Goal: Task Accomplishment & Management: Manage account settings

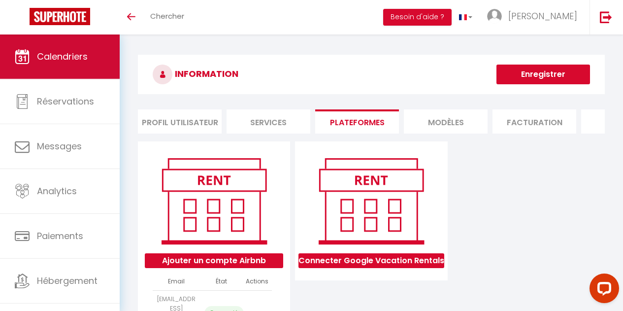
click at [95, 50] on link "Calendriers" at bounding box center [60, 56] width 120 height 44
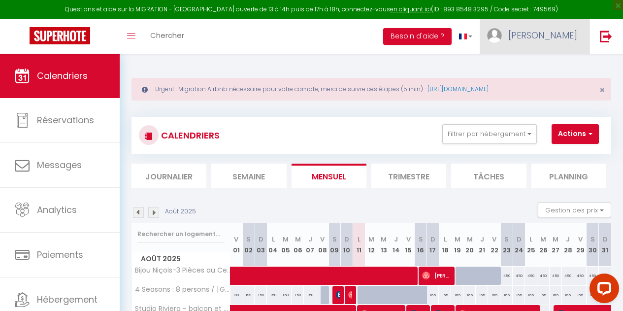
click at [570, 36] on span "[PERSON_NAME]" at bounding box center [543, 35] width 69 height 12
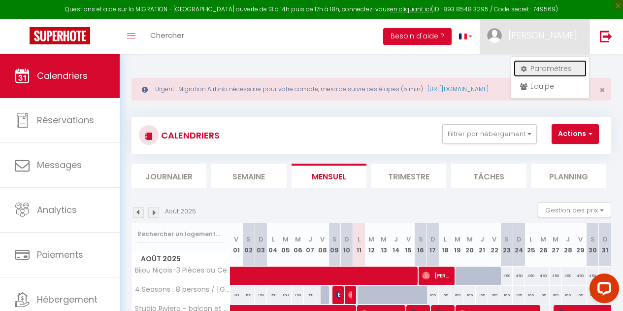
click at [565, 67] on link "Paramètres" at bounding box center [550, 68] width 73 height 17
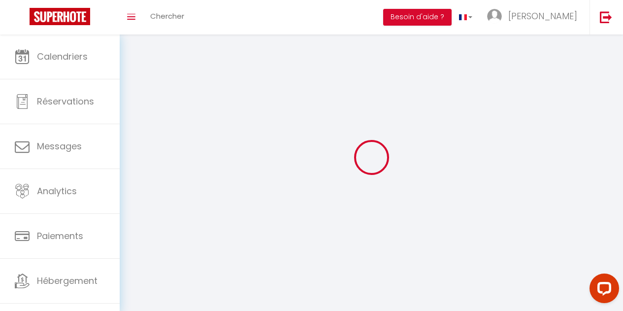
type input "[PERSON_NAME]"
type input "Ivanova"
type input "[PHONE_NUMBER]"
type input "[STREET_ADDRESS]"
type input "06200"
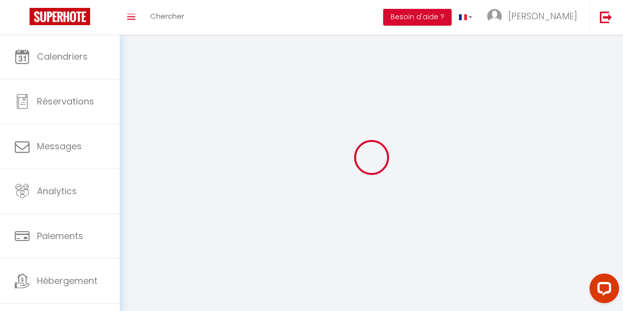
type input "Nice"
type input "WcNGKmrqWQjDUsqyGriG0DmW5"
type input "gkk1TOEwQdbRSqYddyEyAEKai"
type input "[URL][DOMAIN_NAME]"
select select "28"
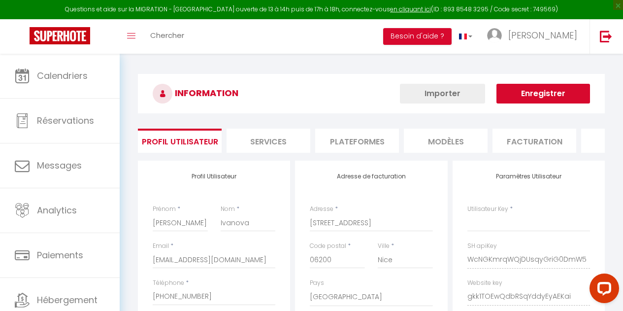
type input "WcNGKmrqWQjDUsqyGriG0DmW5"
type input "gkk1TOEwQdbRSqYddyEyAEKai"
type input "[URL][DOMAIN_NAME]"
select select "fr"
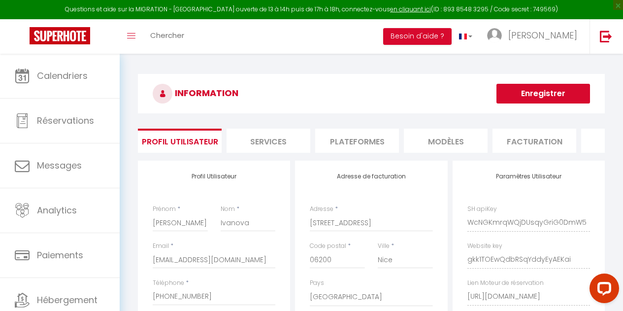
click at [383, 133] on li "Plateformes" at bounding box center [357, 141] width 84 height 24
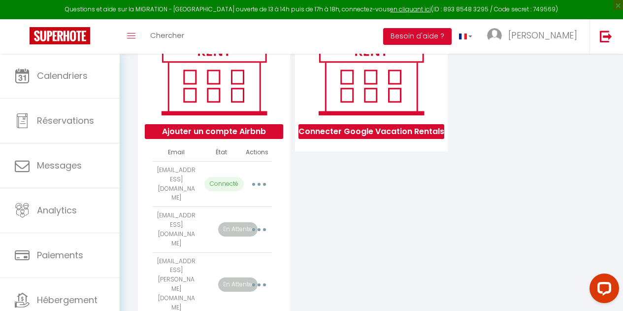
scroll to position [149, 0]
